Goal: Task Accomplishment & Management: Manage account settings

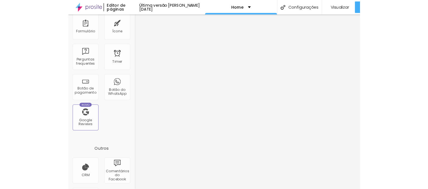
scroll to position [189, 0]
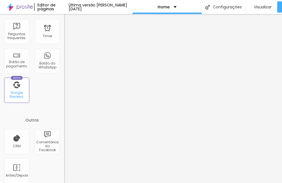
click at [22, 96] on div "Google Reviews" at bounding box center [17, 95] width 22 height 8
click at [13, 91] on div "Google Reviews" at bounding box center [17, 95] width 22 height 8
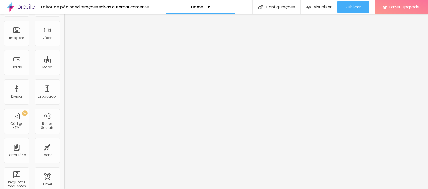
scroll to position [0, 0]
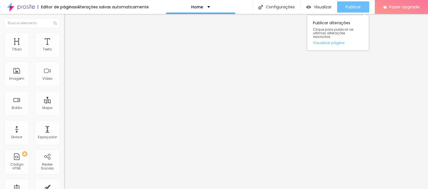
click at [281, 5] on span "Publicar" at bounding box center [353, 7] width 15 height 4
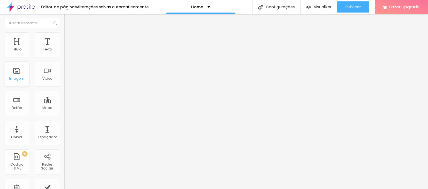
click at [19, 74] on div "Imagem" at bounding box center [16, 74] width 25 height 25
click at [69, 38] on span "Estilo" at bounding box center [73, 36] width 9 height 5
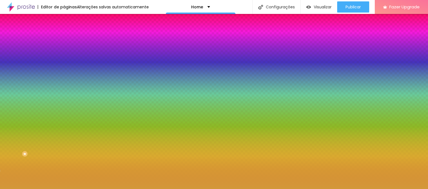
click at [64, 51] on span "Trocar imagem" at bounding box center [79, 49] width 30 height 5
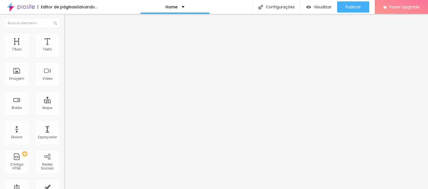
click at [64, 48] on span "Trocar imagem" at bounding box center [79, 45] width 30 height 5
click at [64, 37] on li "Estilo" at bounding box center [96, 35] width 64 height 6
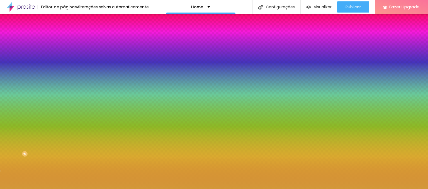
click at [64, 51] on div "Trocar imagem" at bounding box center [96, 49] width 64 height 4
click at [64, 38] on li "Avançado" at bounding box center [96, 41] width 64 height 6
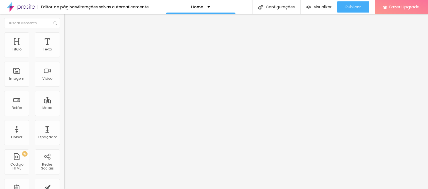
click at [69, 33] on span "Conteúdo" at bounding box center [77, 30] width 17 height 5
click at [46, 49] on div "Texto" at bounding box center [47, 49] width 9 height 4
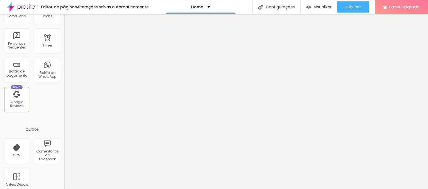
scroll to position [187, 0]
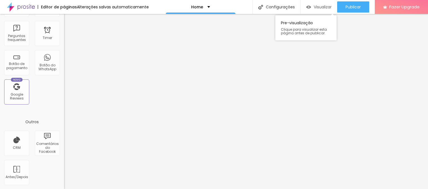
click at [281, 6] on div "Visualizar" at bounding box center [318, 7] width 25 height 5
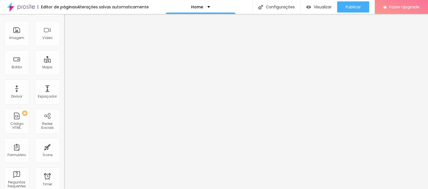
scroll to position [0, 0]
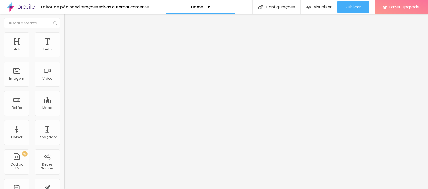
click at [64, 48] on span "Trocar imagem" at bounding box center [79, 45] width 30 height 5
click at [64, 32] on li "Estilo" at bounding box center [96, 35] width 64 height 6
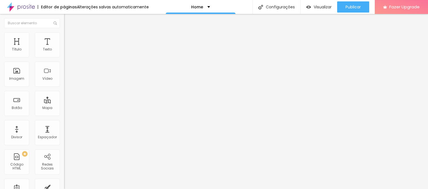
drag, startPoint x: 19, startPoint y: 58, endPoint x: 49, endPoint y: 59, distance: 30.1
click at [64, 58] on div at bounding box center [96, 55] width 64 height 5
type input "85"
click at [64, 57] on input "range" at bounding box center [82, 55] width 36 height 4
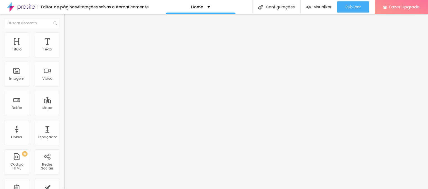
click at [64, 48] on span "Trocar imagem" at bounding box center [79, 45] width 30 height 5
click at [64, 38] on li "Estilo" at bounding box center [96, 35] width 64 height 6
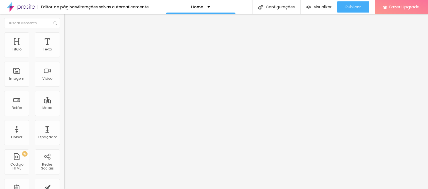
type input "121"
click at [64, 122] on input "range" at bounding box center [82, 124] width 36 height 4
type input "0"
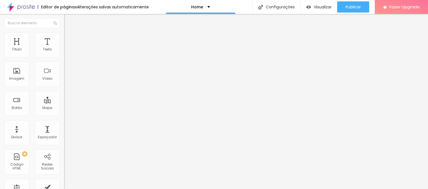
type input "0"
click at [64, 122] on input "range" at bounding box center [82, 124] width 36 height 4
type input "75"
click at [64, 57] on input "range" at bounding box center [82, 55] width 36 height 4
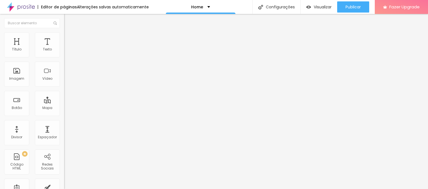
type input "80"
type input "85"
drag, startPoint x: 45, startPoint y: 60, endPoint x: 48, endPoint y: 62, distance: 3.9
type input "85"
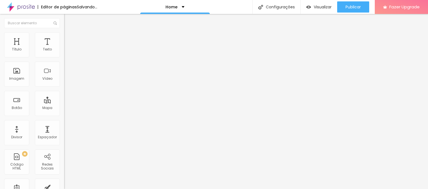
click at [64, 57] on input "range" at bounding box center [82, 55] width 36 height 4
click at [64, 122] on div at bounding box center [96, 124] width 64 height 5
type input "140"
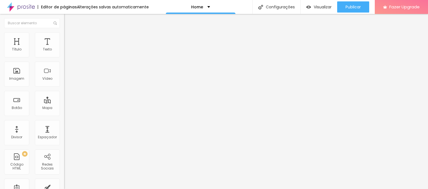
click at [64, 122] on input "range" at bounding box center [82, 124] width 36 height 4
click at [64, 36] on img at bounding box center [66, 34] width 5 height 5
type input "118"
click at [64, 122] on input "range" at bounding box center [82, 124] width 36 height 4
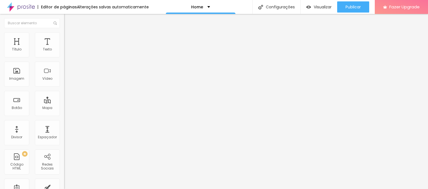
type input "125"
type input "136"
type input "137"
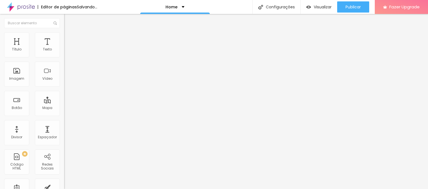
type input "137"
type input "139"
type input "140"
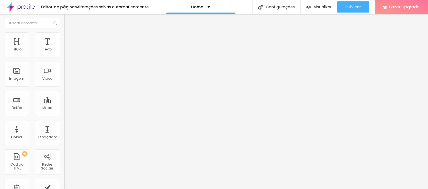
type input "141"
type input "140"
type input "139"
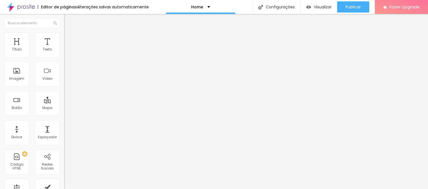
type input "139"
type input "136"
drag, startPoint x: 33, startPoint y: 70, endPoint x: 36, endPoint y: 71, distance: 2.9
type input "136"
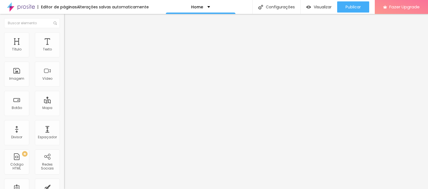
click at [64, 122] on input "range" at bounding box center [82, 124] width 36 height 4
click at [69, 38] on span "Avançado" at bounding box center [78, 36] width 18 height 5
click at [64, 32] on li "Estilo" at bounding box center [96, 30] width 64 height 6
click at [64, 117] on img at bounding box center [96, 149] width 64 height 64
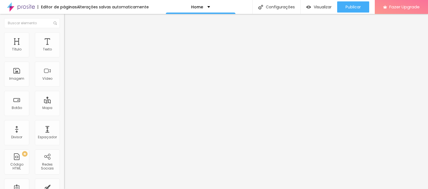
click at [64, 48] on span "Trocar imagem" at bounding box center [79, 45] width 30 height 5
click at [69, 38] on span "Estilo" at bounding box center [73, 36] width 9 height 5
type input "85"
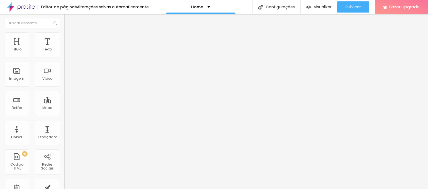
type input "85"
click at [64, 57] on input "range" at bounding box center [82, 55] width 36 height 4
type input "136"
click at [64, 122] on input "range" at bounding box center [82, 124] width 36 height 4
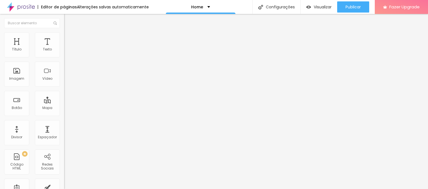
type input "144"
type input "150"
type input "152"
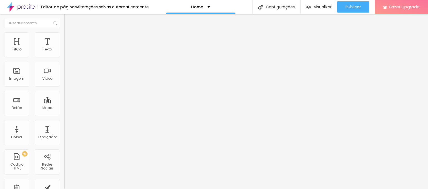
type input "152"
type input "153"
type input "154"
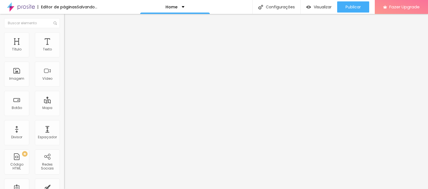
type input "153"
type input "152"
type input "149"
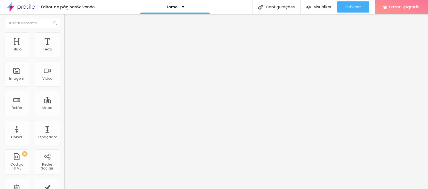
type input "149"
type input "148"
type input "146"
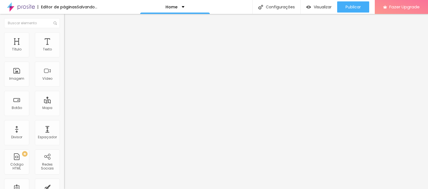
type input "145"
type input "144"
type input "143"
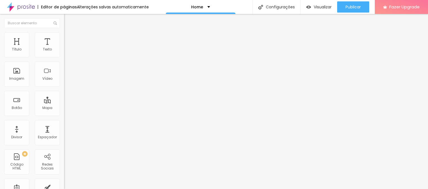
type input "143"
type input "141"
type input "140"
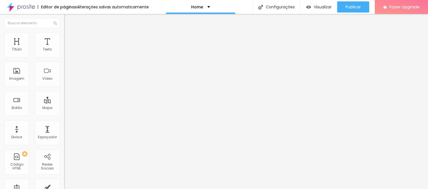
type input "139"
type input "137"
type input "139"
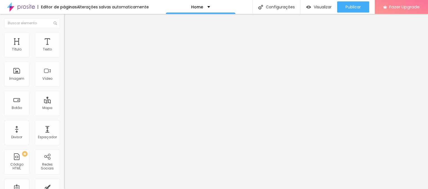
type input "139"
type input "141"
type input "143"
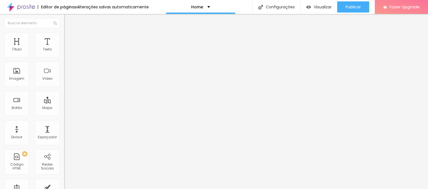
type input "144"
type input "145"
type input "146"
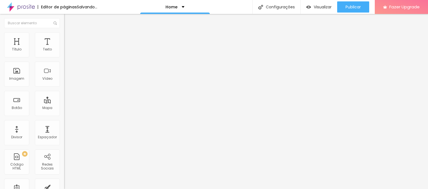
type input "146"
type input "145"
type input "144"
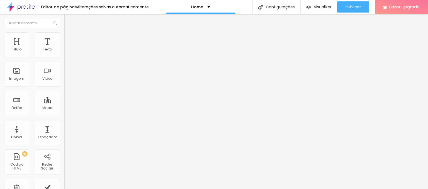
type input "143"
type input "141"
type input "140"
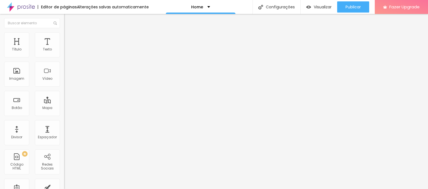
type input "140"
type input "139"
type input "140"
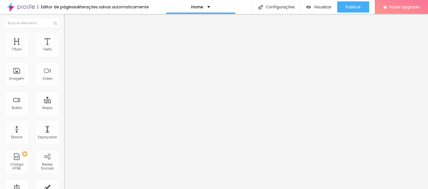
type input "141"
type input "143"
type input "144"
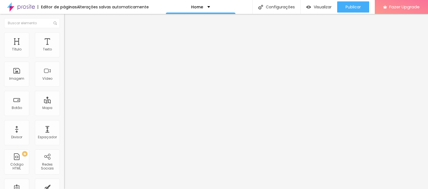
type input "144"
click at [64, 122] on input "range" at bounding box center [82, 124] width 36 height 4
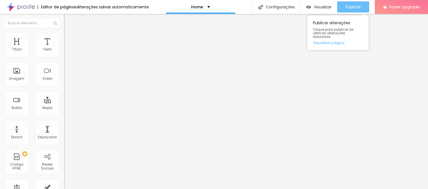
click at [281, 8] on span "Publicar" at bounding box center [353, 7] width 15 height 4
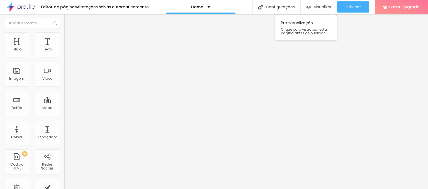
click at [281, 8] on span "Visualizar" at bounding box center [323, 7] width 18 height 4
click at [19, 103] on div "Botão" at bounding box center [16, 103] width 25 height 25
click at [69, 37] on span "Estilo" at bounding box center [73, 36] width 9 height 5
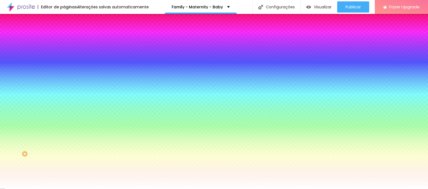
click at [69, 40] on span "Avançado" at bounding box center [78, 41] width 18 height 5
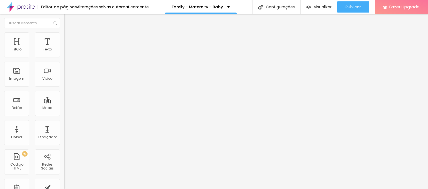
click at [69, 38] on span "Estilo" at bounding box center [73, 36] width 9 height 5
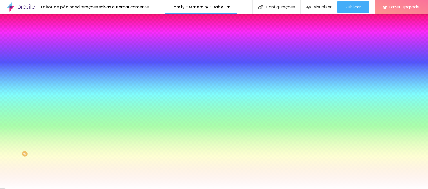
click at [64, 32] on li "Conteúdo" at bounding box center [96, 30] width 64 height 6
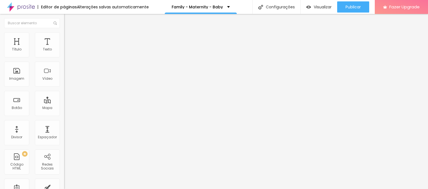
click at [64, 56] on img at bounding box center [65, 57] width 3 height 3
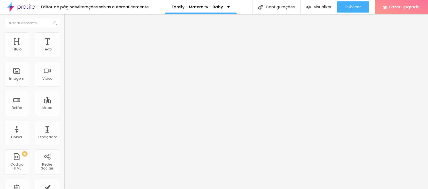
type input "P"
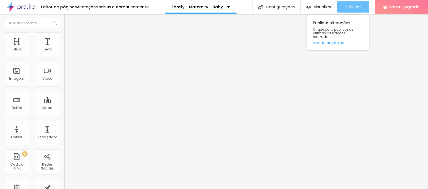
click at [348, 4] on div "Publicar" at bounding box center [353, 6] width 15 height 11
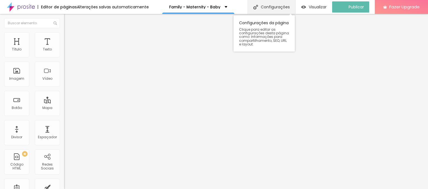
click at [285, 6] on div "Configurações" at bounding box center [271, 7] width 48 height 14
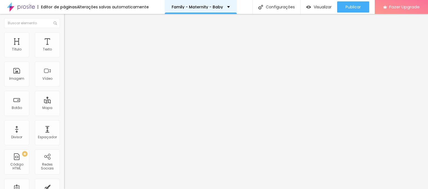
click at [225, 7] on div "Family - Maternity - Baby" at bounding box center [201, 7] width 58 height 4
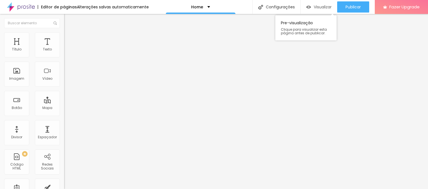
click at [318, 6] on span "Visualizar" at bounding box center [323, 7] width 18 height 4
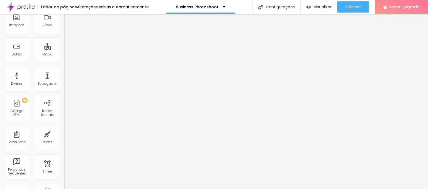
scroll to position [58, 0]
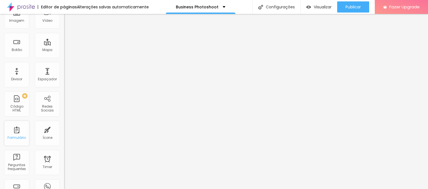
click at [19, 136] on div "Formulário" at bounding box center [17, 138] width 18 height 4
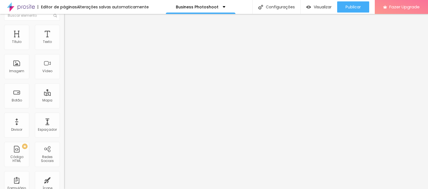
scroll to position [0, 0]
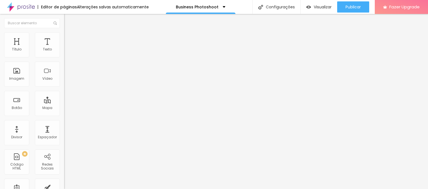
click at [69, 38] on span "Estilo" at bounding box center [73, 36] width 9 height 5
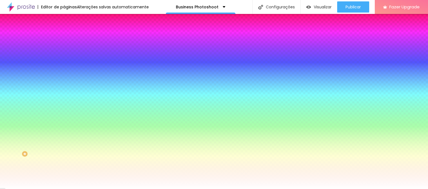
drag, startPoint x: 57, startPoint y: 55, endPoint x: 21, endPoint y: 54, distance: 35.7
click at [64, 54] on div "Cor de fundo Voltar ao padrão #FFFFFF" at bounding box center [96, 50] width 64 height 15
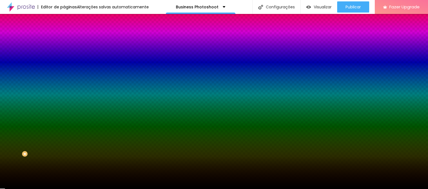
type input "#000000"
click at [10, 65] on div at bounding box center [214, 94] width 428 height 189
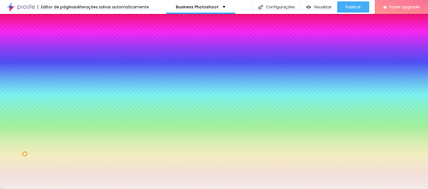
click at [68, 22] on img "button" at bounding box center [70, 20] width 4 height 4
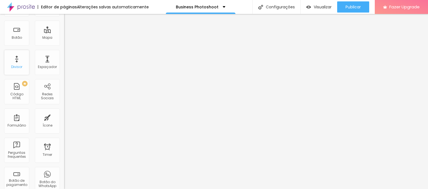
scroll to position [77, 0]
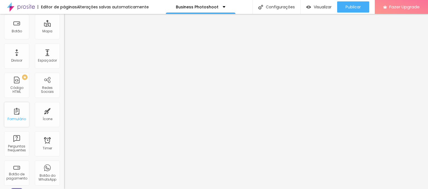
click at [16, 121] on div "Formulário" at bounding box center [16, 114] width 25 height 25
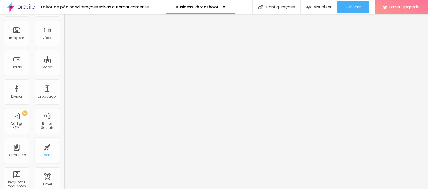
scroll to position [0, 0]
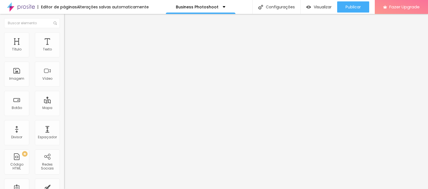
click at [64, 48] on span "Trocar imagem" at bounding box center [79, 45] width 30 height 5
click at [64, 32] on img at bounding box center [66, 34] width 5 height 5
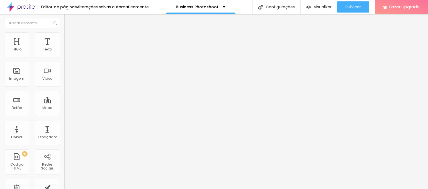
click at [64, 32] on li "Conteúdo" at bounding box center [96, 30] width 64 height 6
click at [43, 54] on div "Texto" at bounding box center [47, 44] width 25 height 25
click at [69, 38] on span "Avançado" at bounding box center [78, 36] width 18 height 5
click at [43, 48] on div "Texto" at bounding box center [47, 49] width 9 height 4
click at [68, 18] on div "Editar Texto" at bounding box center [84, 20] width 32 height 4
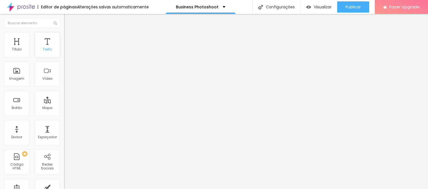
click at [49, 44] on div "Texto" at bounding box center [47, 44] width 25 height 25
click at [44, 46] on div "Texto" at bounding box center [47, 44] width 25 height 25
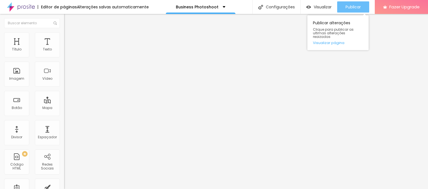
click at [359, 5] on span "Publicar" at bounding box center [353, 7] width 15 height 4
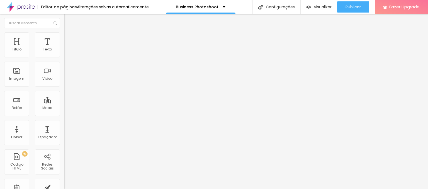
click at [64, 48] on span "Trocar imagem" at bounding box center [79, 45] width 30 height 5
click at [64, 36] on li "Estilo" at bounding box center [96, 35] width 64 height 6
type input "90"
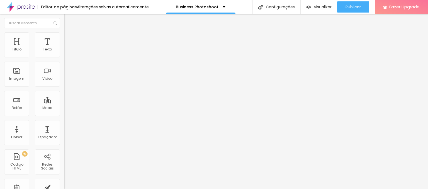
type input "90"
click at [64, 57] on input "range" at bounding box center [82, 55] width 36 height 4
type input "100"
drag, startPoint x: 51, startPoint y: 59, endPoint x: 61, endPoint y: 59, distance: 9.8
type input "100"
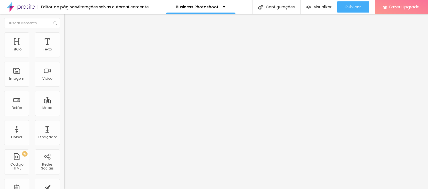
click at [64, 57] on input "range" at bounding box center [82, 55] width 36 height 4
click at [68, 21] on img "button" at bounding box center [70, 20] width 4 height 4
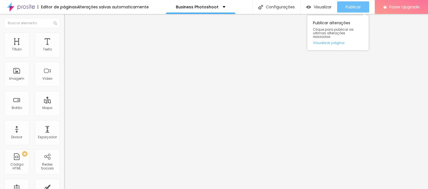
click at [354, 11] on div "Publicar" at bounding box center [353, 6] width 15 height 11
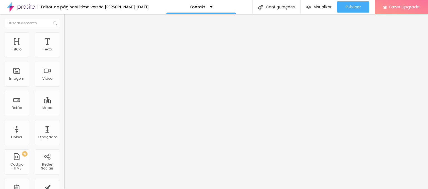
click at [64, 56] on img at bounding box center [65, 57] width 3 height 3
type input "S"
type input "Vorname/ nachname"
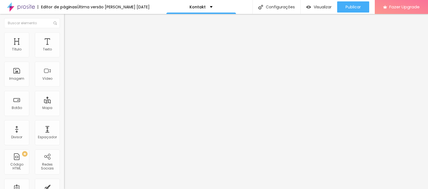
type input "Str. [GEOGRAPHIC_DATA]"
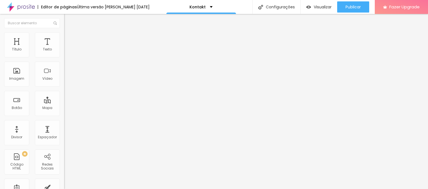
type input "B"
type input "Taufe"
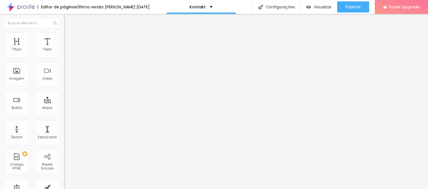
type input "Business"
type input "M"
type input "Familien"
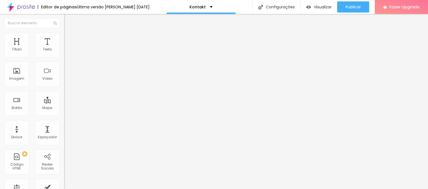
type input "Aniversário"
type input "Business"
type input "Outro"
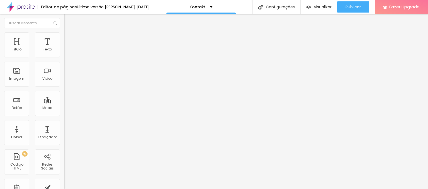
type input "Business"
type input "Outro"
drag, startPoint x: 171, startPoint y: 93, endPoint x: 121, endPoint y: 96, distance: 50.0
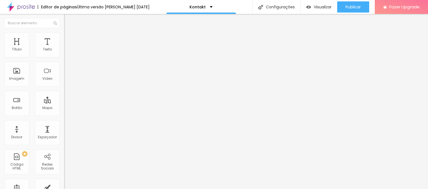
type input "A"
type input "Choose your type photoshoot"
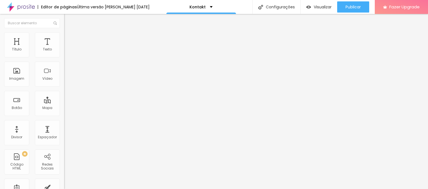
scroll to position [117, 0]
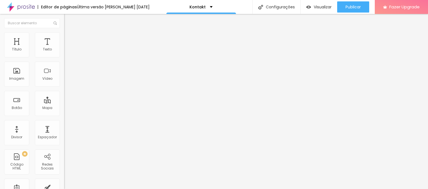
type input "I"
type input "Additional Information"
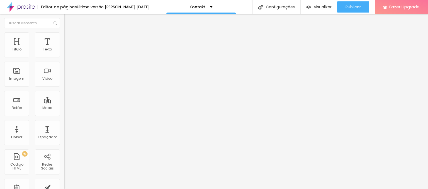
type input "Yes"
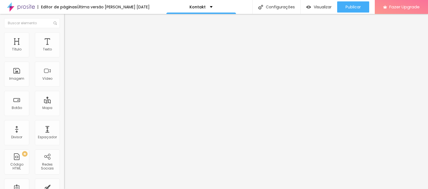
type input "No"
drag, startPoint x: 195, startPoint y: 82, endPoint x: 90, endPoint y: 85, distance: 104.5
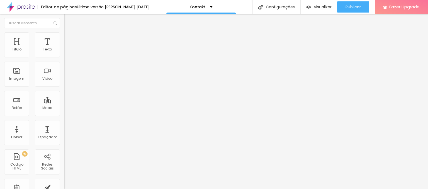
type input "AGB"
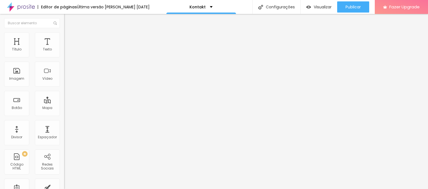
type input "Yes"
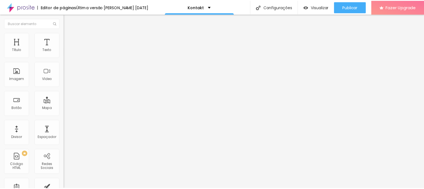
scroll to position [142, 0]
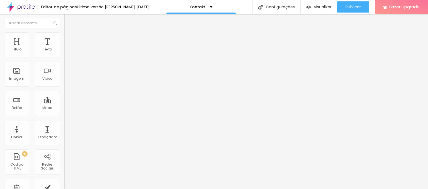
type input "No"
click at [68, 20] on img "button" at bounding box center [70, 20] width 4 height 4
click at [64, 37] on li "Estilo" at bounding box center [96, 35] width 64 height 6
click at [64, 62] on span "Titulo 4" at bounding box center [71, 59] width 15 height 5
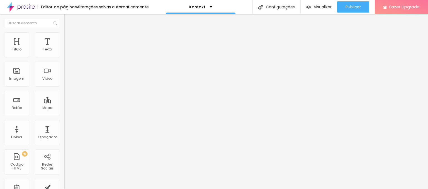
click at [64, 69] on span "Titulo 6" at bounding box center [69, 66] width 11 height 5
type input "15"
click at [64, 133] on input "range" at bounding box center [82, 135] width 36 height 4
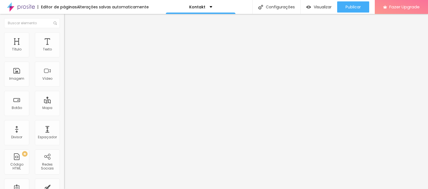
click at [66, 52] on icon "button" at bounding box center [67, 49] width 3 height 3
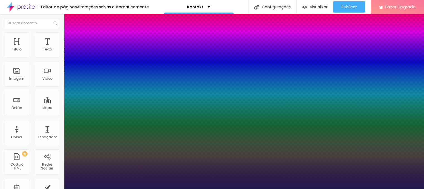
type input "1"
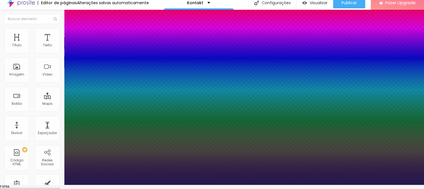
scroll to position [6, 0]
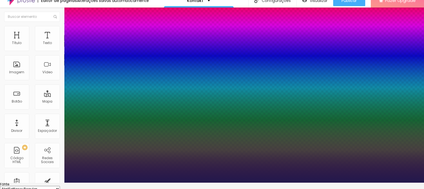
click at [60, 186] on select "AbrilFatface-Regular Actor-Regular Alegreya AlegreyaBlack Alice Allan-Bold Alla…" at bounding box center [30, 189] width 60 height 6
select select "Alice"
click at [59, 186] on select "AbrilFatface-Regular Actor-Regular Alegreya AlegreyaBlack Alice Allan-Bold Alla…" at bounding box center [30, 189] width 60 height 6
type input "1"
drag, startPoint x: 114, startPoint y: 137, endPoint x: 138, endPoint y: 136, distance: 24.0
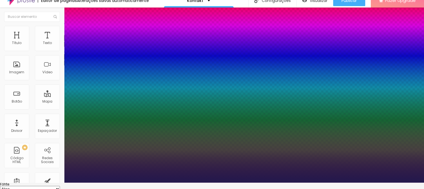
click at [138, 136] on body "Editor de páginas Alterações salvas automaticamente Kontakt Configurações Confi…" at bounding box center [212, 88] width 424 height 189
type input "#FF"
type input "1"
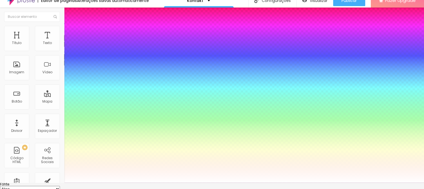
type input "#FFFF"
type input "1"
type input "#FFFFF"
type input "1"
type input "#FFFFFF"
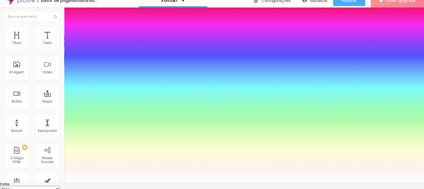
type input "1"
type input "#FFFFFF"
click at [327, 183] on div at bounding box center [212, 183] width 424 height 0
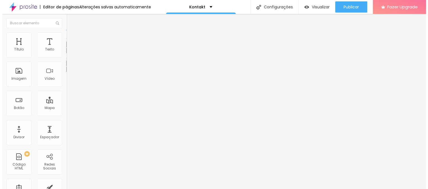
scroll to position [0, 0]
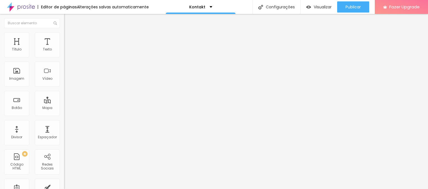
click at [69, 37] on span "Estilo" at bounding box center [73, 36] width 9 height 5
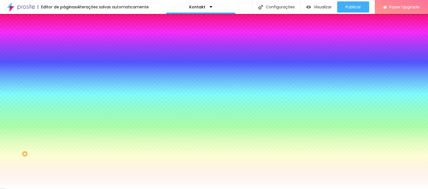
click at [64, 38] on li "Avançado" at bounding box center [96, 41] width 64 height 6
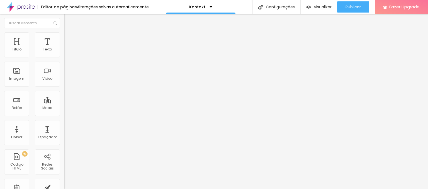
click at [64, 32] on img at bounding box center [66, 29] width 5 height 5
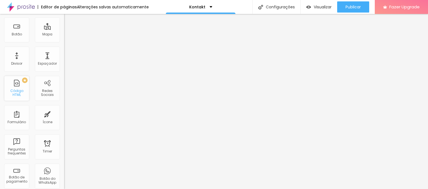
scroll to position [80, 0]
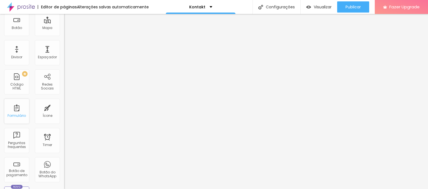
click at [16, 118] on div "Formulário" at bounding box center [16, 111] width 25 height 25
click at [17, 115] on div "Formulário" at bounding box center [17, 116] width 18 height 4
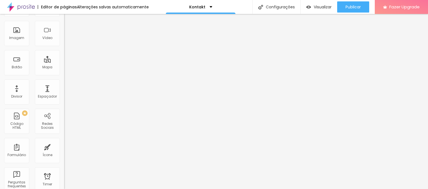
scroll to position [0, 0]
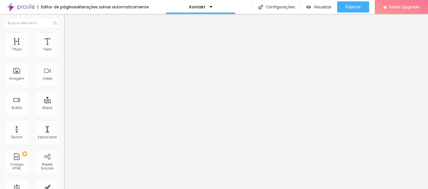
click at [64, 56] on img at bounding box center [65, 57] width 3 height 3
drag, startPoint x: 190, startPoint y: 106, endPoint x: 45, endPoint y: 104, distance: 145.2
paste input "Ihr Name:"
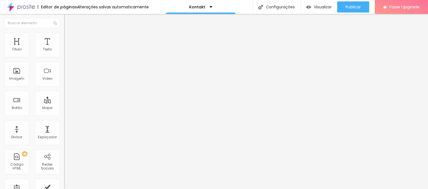
type input "Ihr Name:"
drag, startPoint x: 148, startPoint y: 104, endPoint x: 77, endPoint y: 99, distance: 71.2
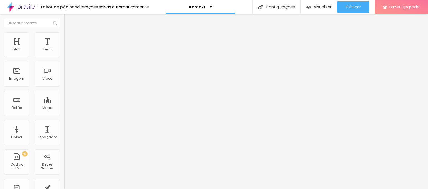
paste input "nummer:"
type input "Telefonnummer:/ Whatsapp"
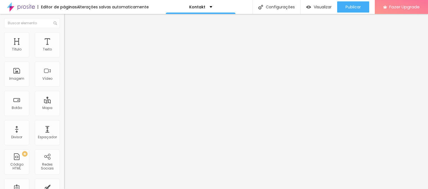
drag, startPoint x: 210, startPoint y: 127, endPoint x: 56, endPoint y: 126, distance: 153.8
paste input "Gewünschte Art des Fotoshootings:"
type input "Gewünschte Art des Fotoshootings:"
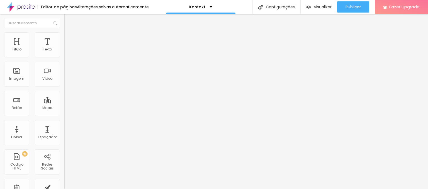
type input "F"
paste input "( ) Business (z. B. Portraits, Teamfotos, Branding)"
type input "Business (z. B. Portraits, Teamfotos, Branding)"
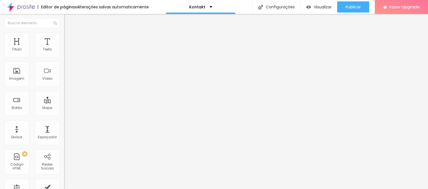
type input "B"
paste input "Familie (z. B. Schwangerschaft, Kinder, Familienportraits)"
type input "Familie (z. B. Schwangerschaft, Kinder, Familienportraits)"
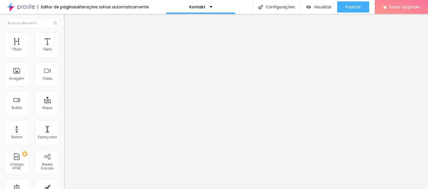
scroll to position [0, 0]
type input "O"
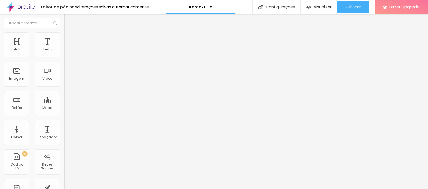
scroll to position [160, 0]
